Goal: Transaction & Acquisition: Purchase product/service

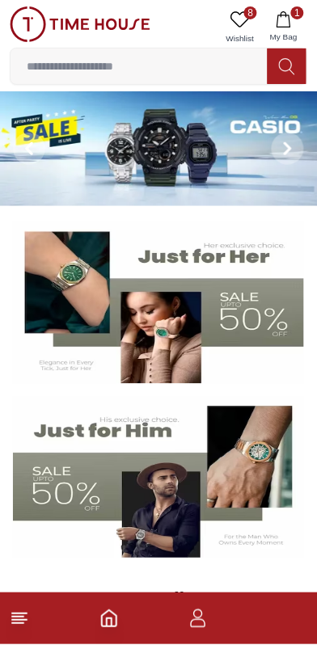
click at [239, 12] on icon at bounding box center [240, 18] width 19 height 15
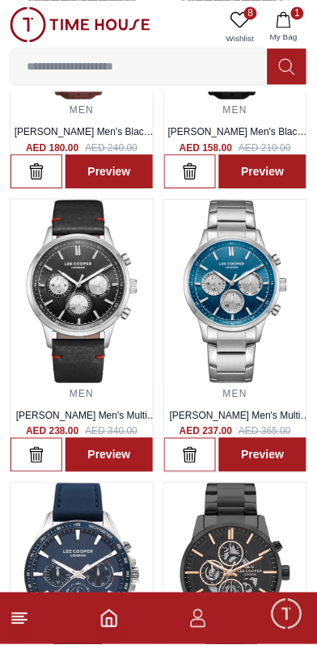
scroll to position [821, 0]
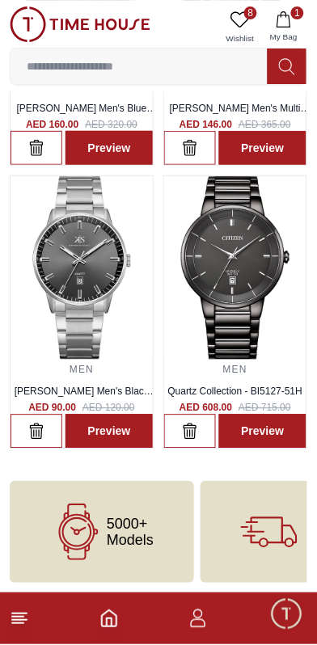
click at [286, 26] on icon "button" at bounding box center [284, 19] width 16 height 16
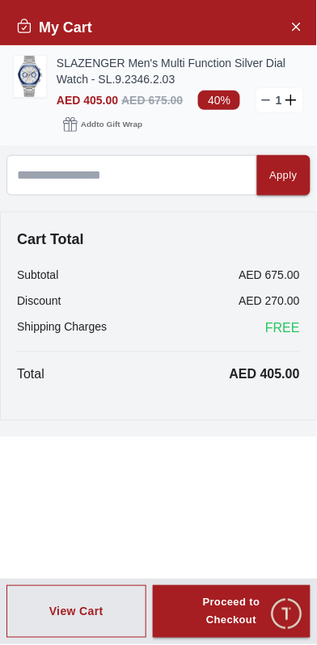
click at [57, 78] on link "SLAZENGER Men's Multi Function Silver Dial Watch - SL.9.2346.2.03" at bounding box center [180, 71] width 247 height 32
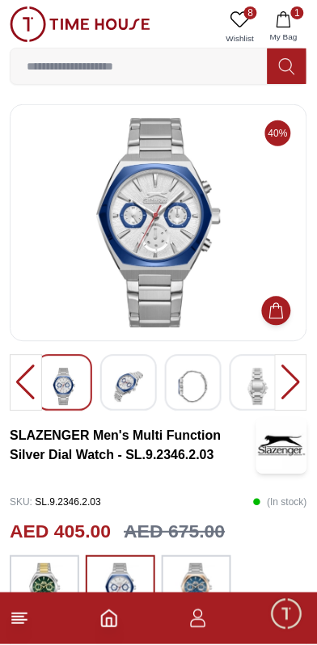
click at [117, 386] on img at bounding box center [128, 387] width 29 height 37
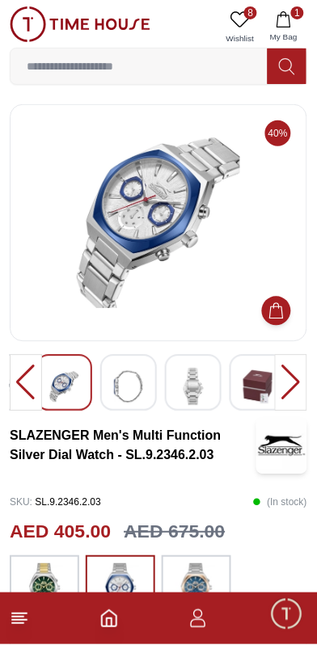
click at [118, 385] on img at bounding box center [128, 387] width 29 height 37
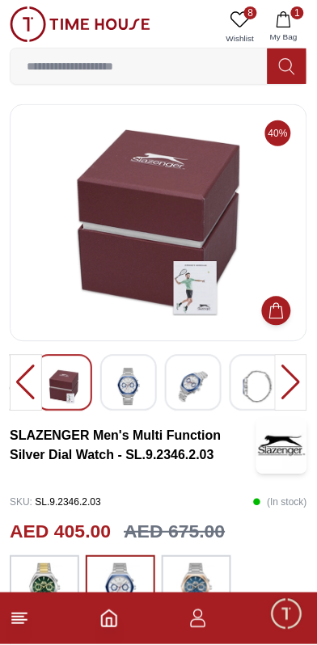
click at [120, 378] on img at bounding box center [128, 387] width 29 height 37
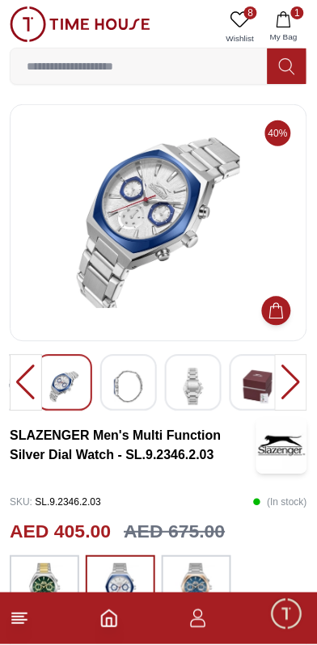
click at [116, 390] on img at bounding box center [128, 387] width 29 height 37
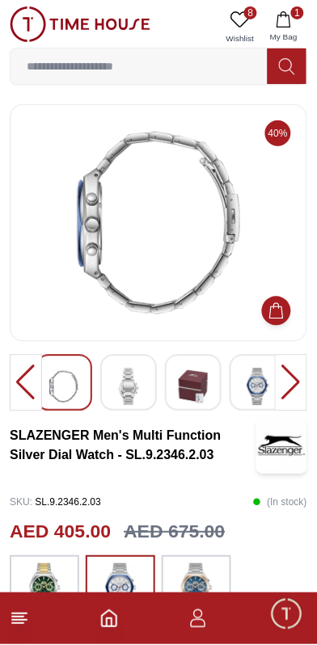
click at [64, 388] on img at bounding box center [63, 387] width 29 height 37
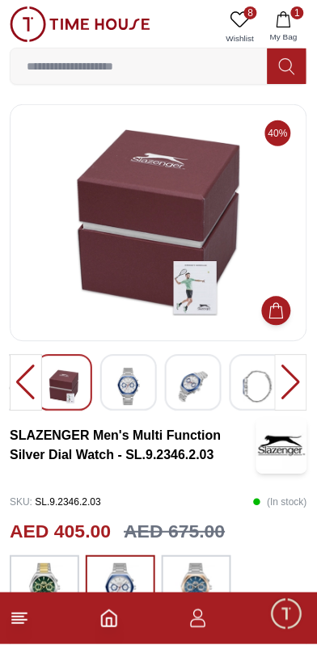
click at [179, 386] on img at bounding box center [193, 387] width 29 height 37
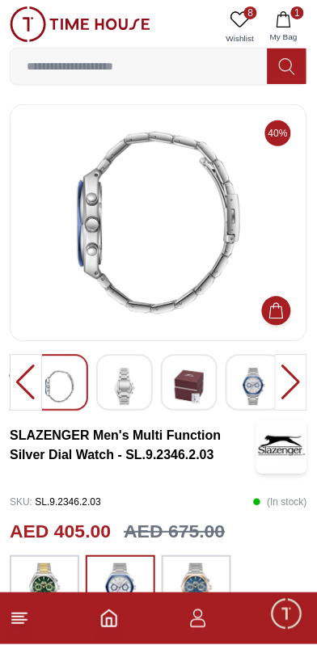
click at [243, 382] on img at bounding box center [253, 387] width 29 height 37
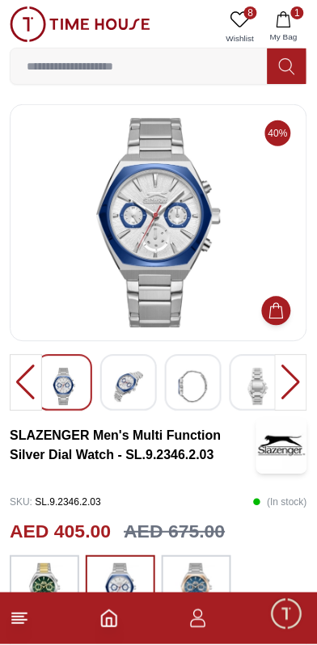
click at [124, 391] on img at bounding box center [128, 387] width 29 height 37
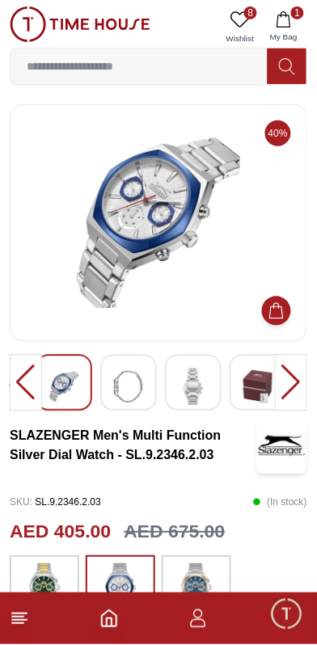
click at [118, 389] on img at bounding box center [128, 387] width 29 height 37
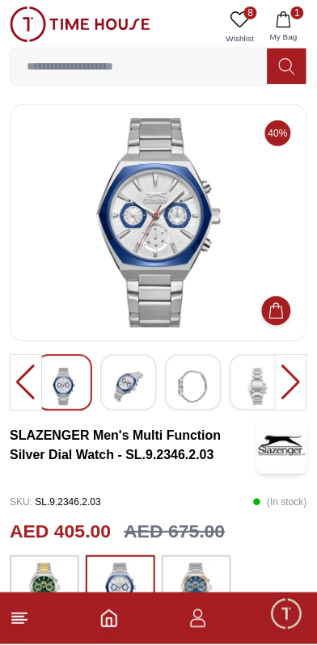
click at [28, 386] on div at bounding box center [26, 383] width 32 height 57
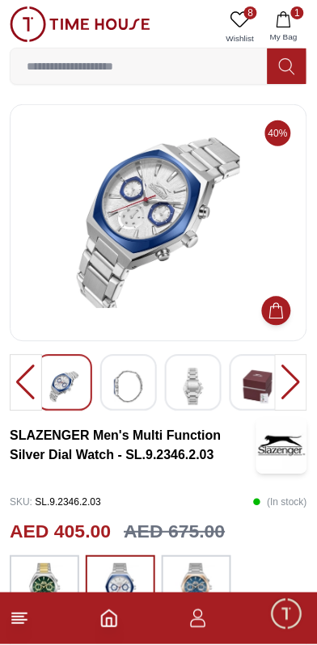
click at [120, 392] on img at bounding box center [128, 387] width 29 height 37
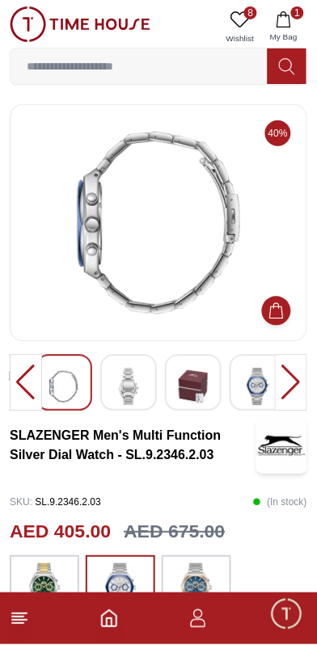
click at [115, 385] on img at bounding box center [128, 387] width 29 height 37
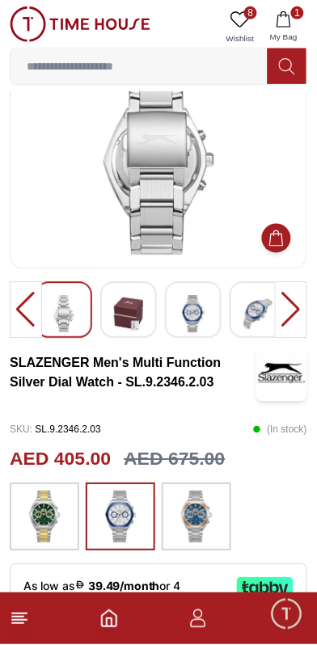
scroll to position [82, 0]
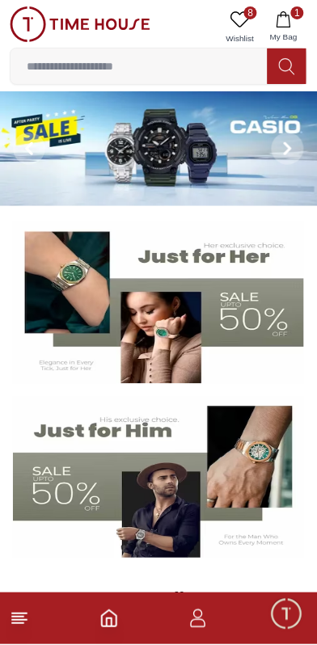
click at [178, 319] on img at bounding box center [158, 303] width 291 height 162
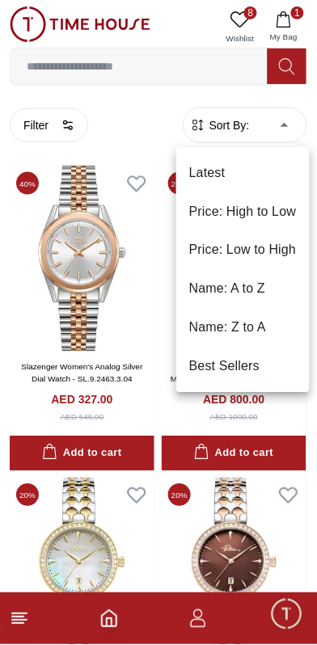
click at [266, 244] on li "Price: Low to High" at bounding box center [242, 250] width 133 height 39
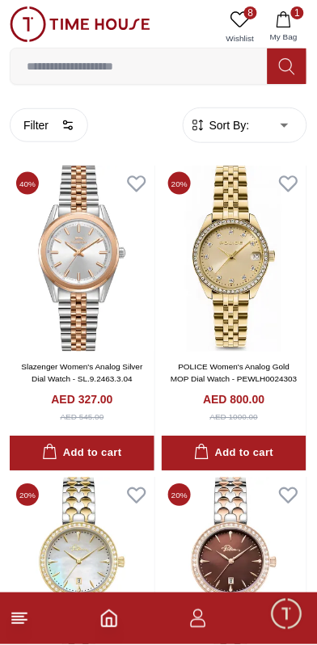
type input "*"
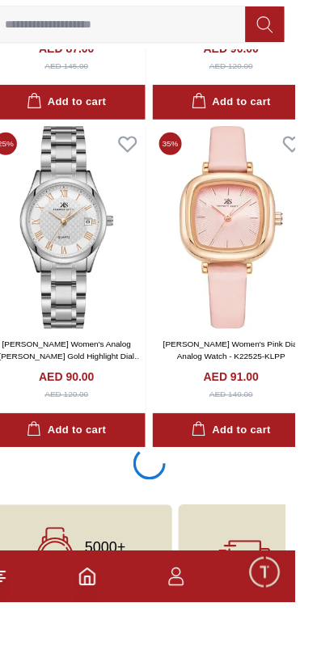
scroll to position [2952, 0]
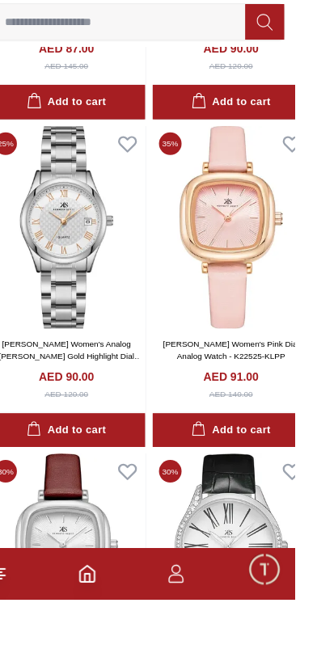
scroll to position [2955, 0]
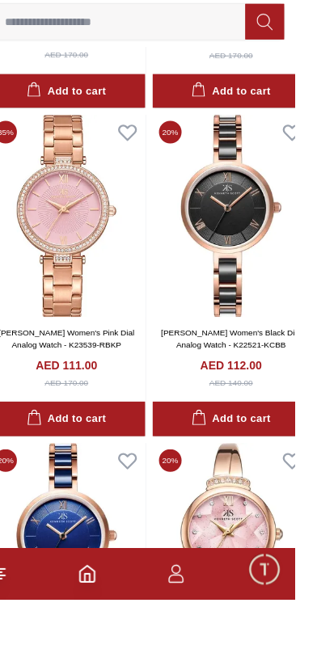
scroll to position [9208, 0]
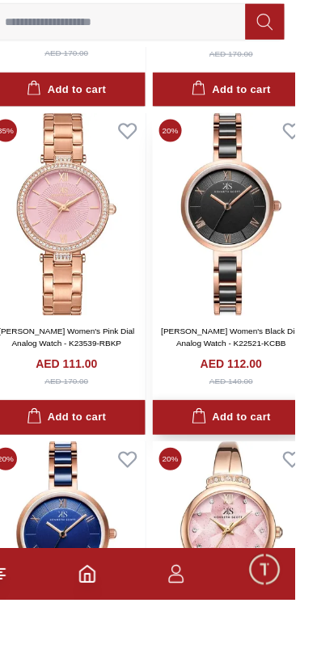
click at [264, 454] on div "Add to cart" at bounding box center [252, 463] width 79 height 19
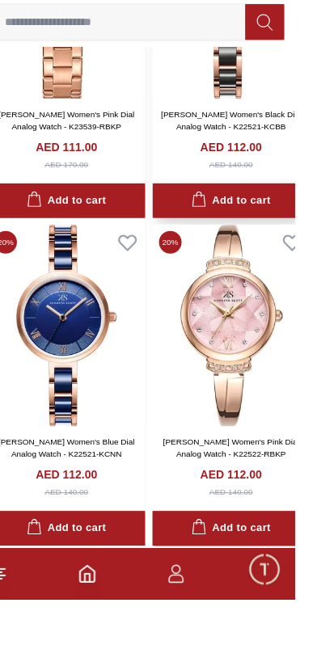
scroll to position [9427, 0]
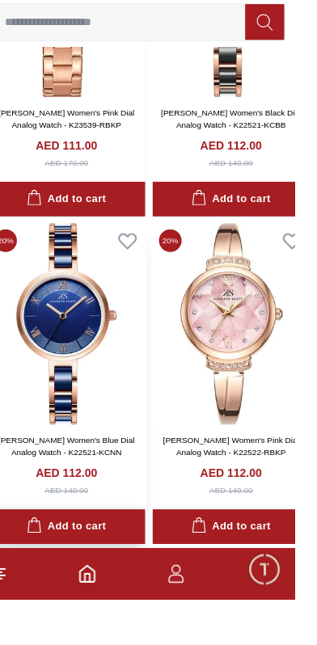
click at [77, 563] on div "Add to cart" at bounding box center [88, 572] width 79 height 19
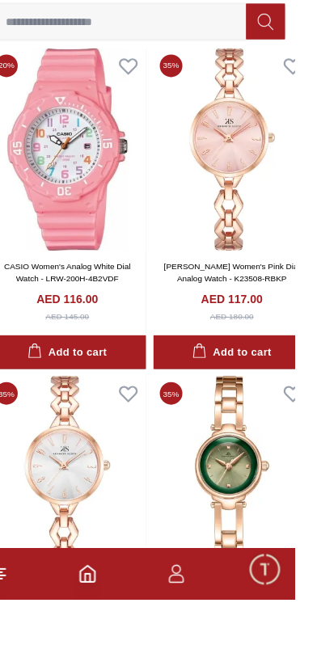
scroll to position [11910, 0]
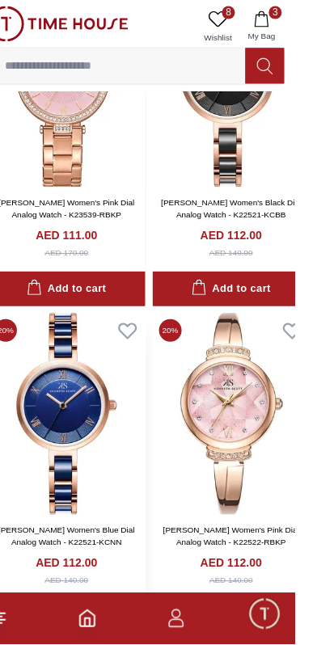
scroll to position [9376, 0]
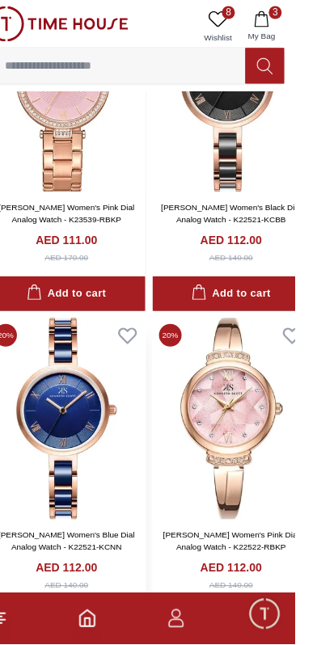
click at [86, 386] on img at bounding box center [89, 420] width 158 height 203
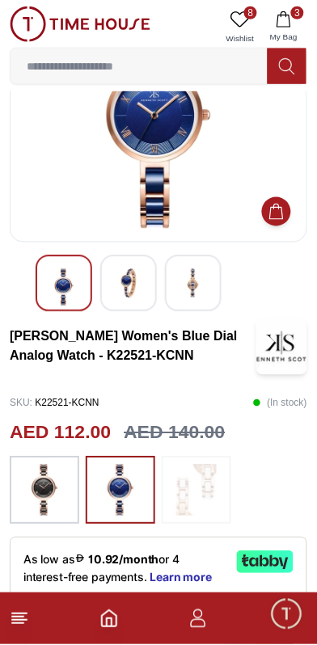
scroll to position [100, 0]
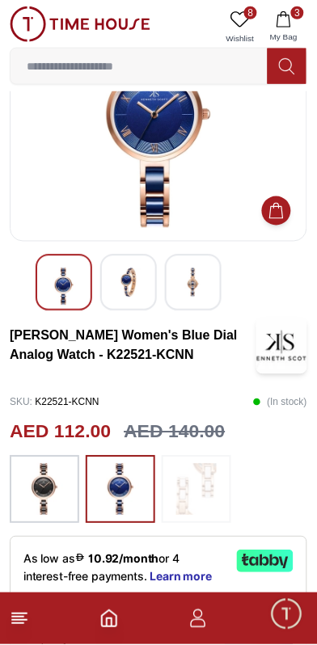
click at [192, 491] on img at bounding box center [196, 490] width 40 height 52
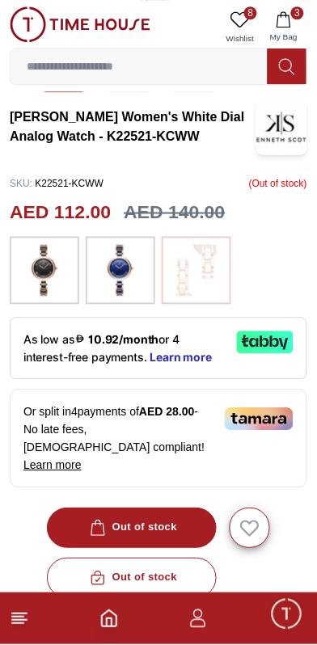
scroll to position [324, 0]
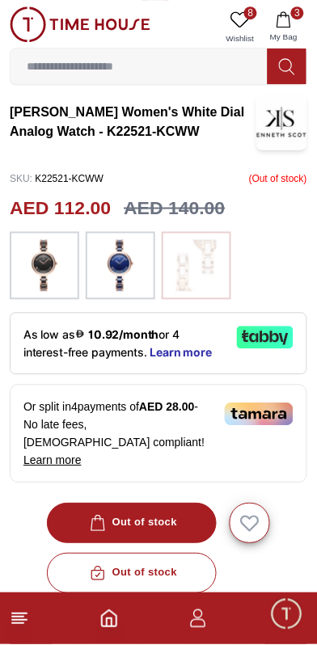
click at [146, 508] on div "Out of stock" at bounding box center [158, 524] width 297 height 40
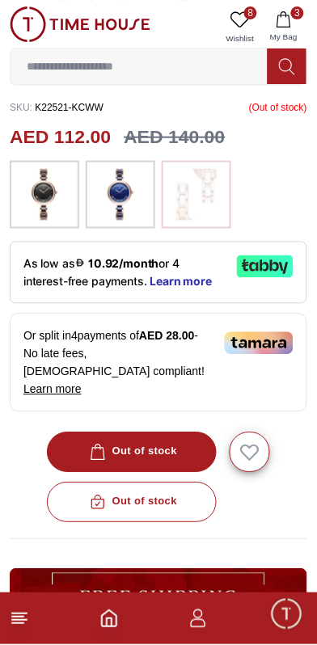
scroll to position [396, 0]
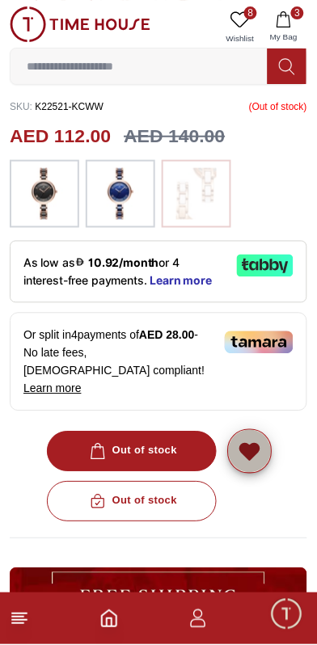
click at [243, 445] on icon "button" at bounding box center [250, 453] width 19 height 16
